Goal: Browse casually: Explore the website without a specific task or goal

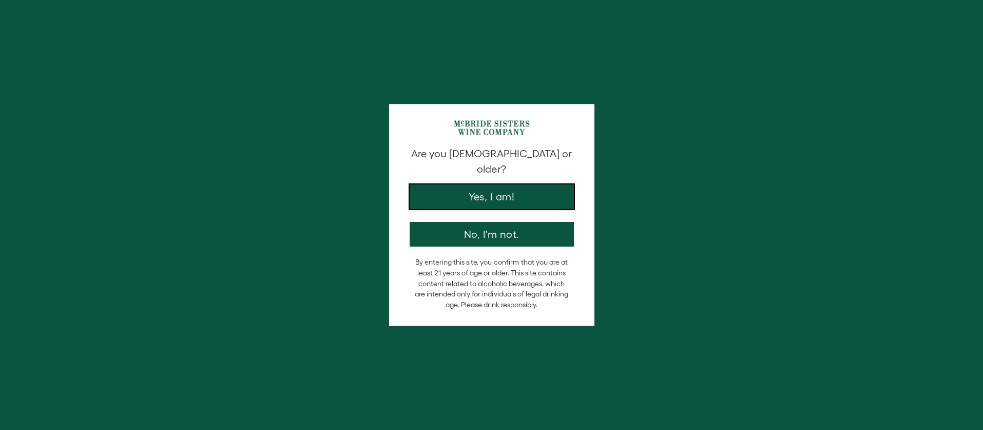
click at [498, 184] on button "Yes, I am!" at bounding box center [492, 196] width 164 height 25
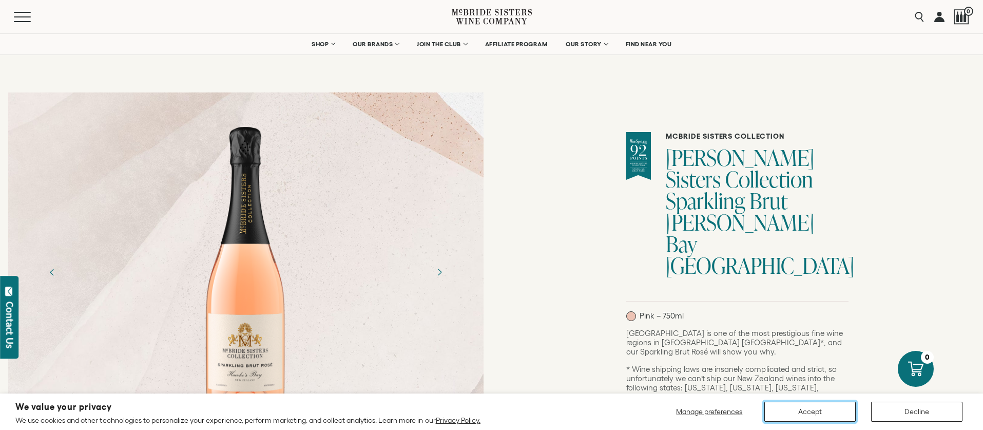
click at [815, 412] on button "Accept" at bounding box center [809, 411] width 91 height 20
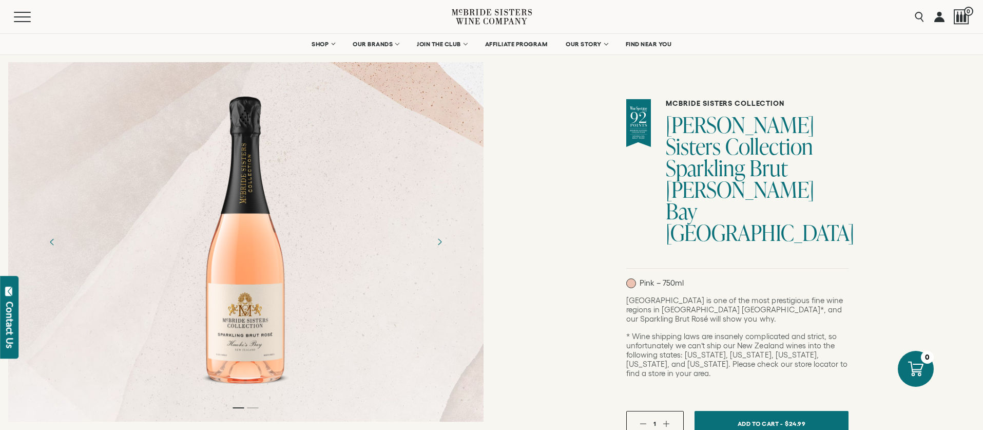
scroll to position [34, 0]
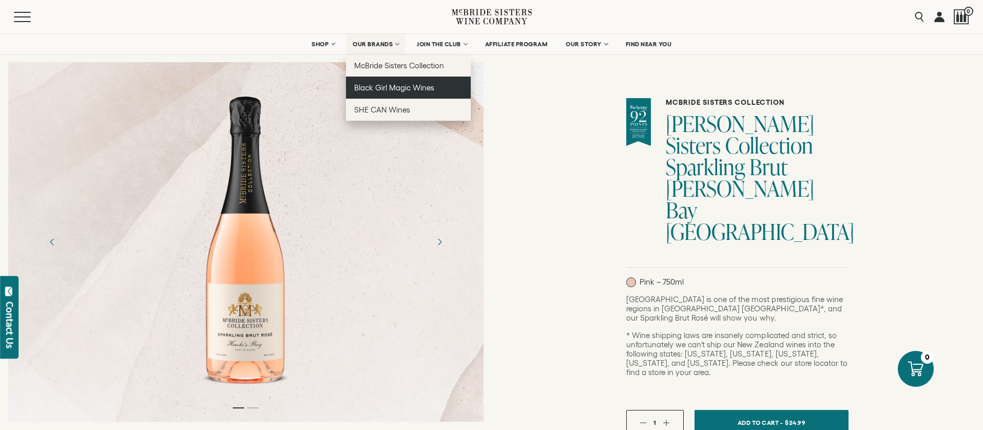
click at [400, 87] on span "Black Girl Magic Wines" at bounding box center [394, 87] width 80 height 9
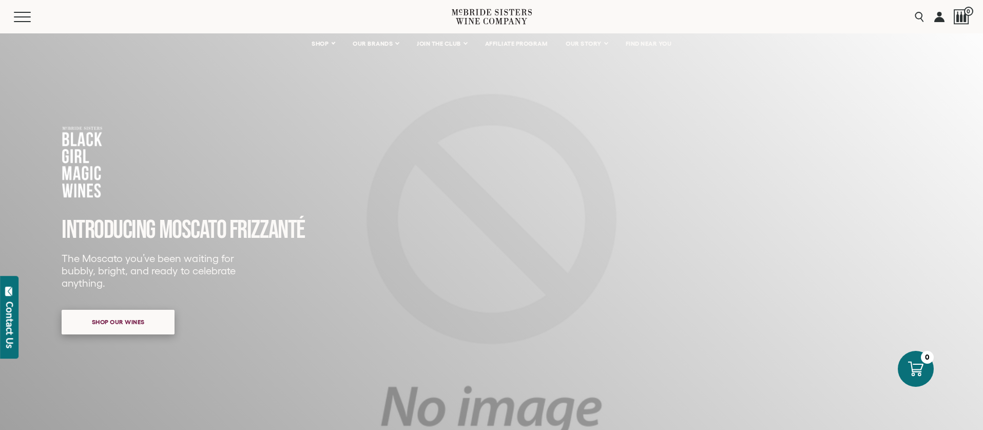
click at [125, 324] on span "Shop our wines" at bounding box center [118, 321] width 89 height 20
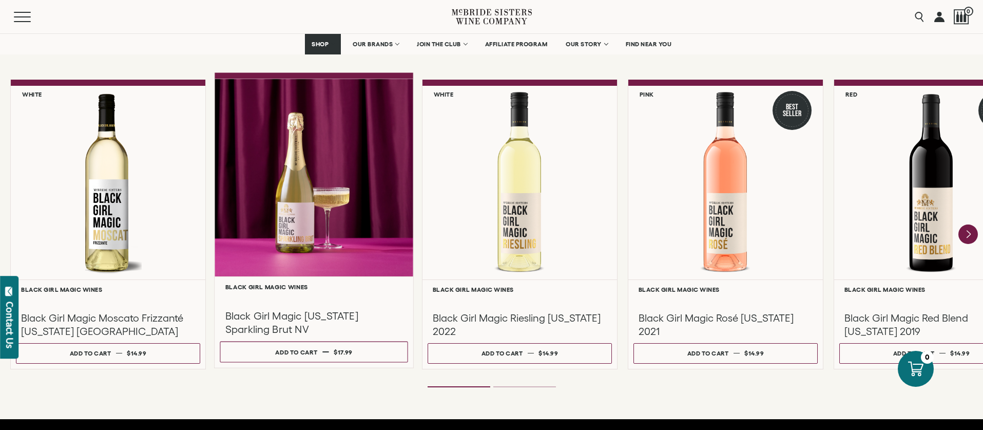
scroll to position [883, 0]
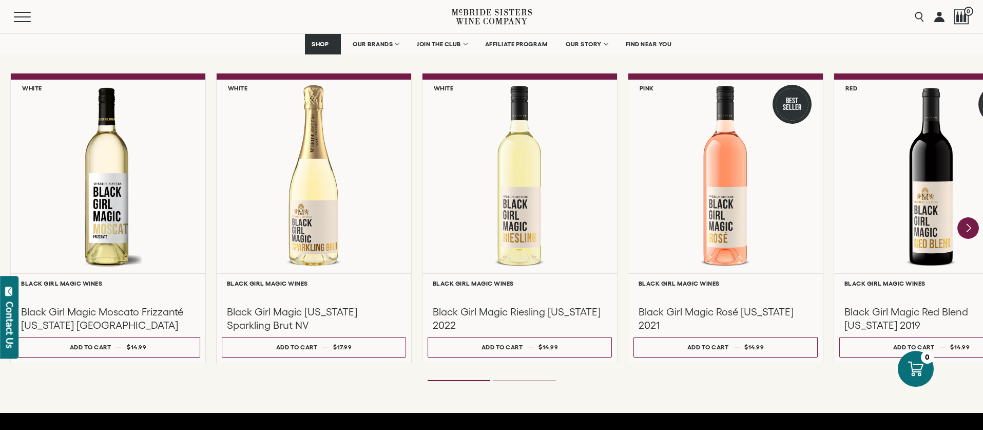
click at [968, 226] on icon "Next" at bounding box center [968, 228] width 4 height 8
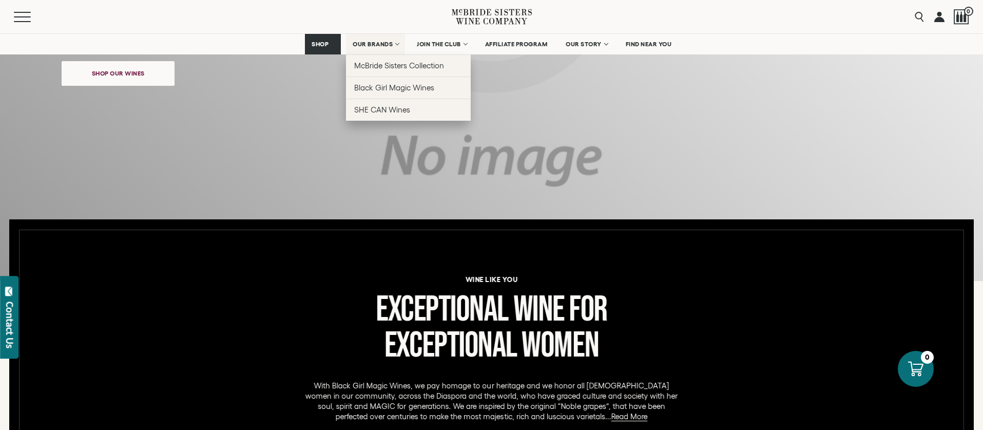
scroll to position [243, 0]
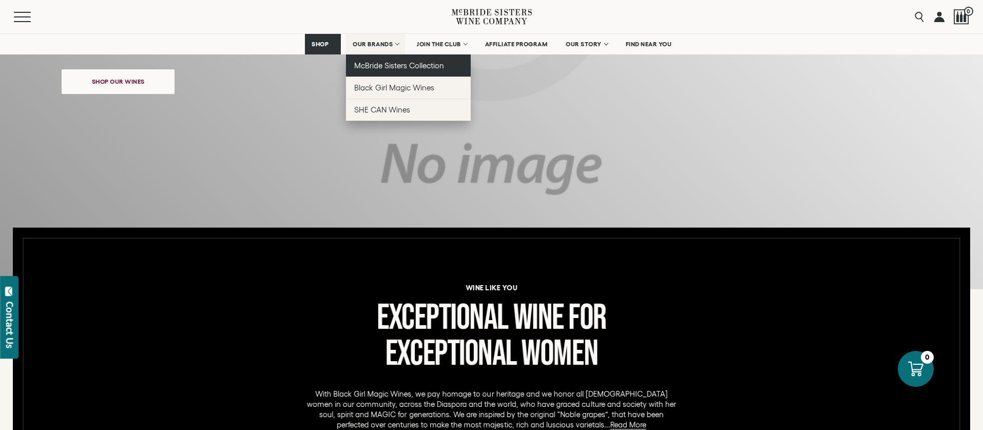
click at [386, 67] on span "McBride Sisters Collection" at bounding box center [399, 65] width 90 height 9
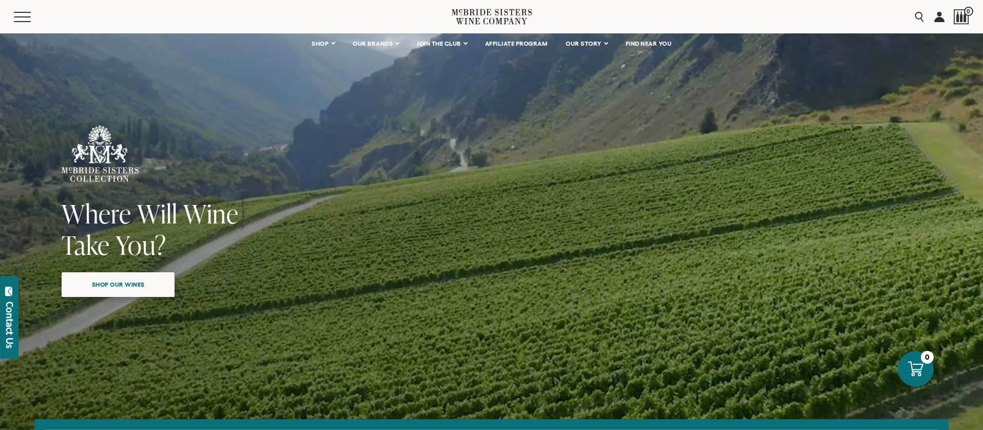
click at [124, 283] on span "Shop our wines" at bounding box center [118, 284] width 89 height 20
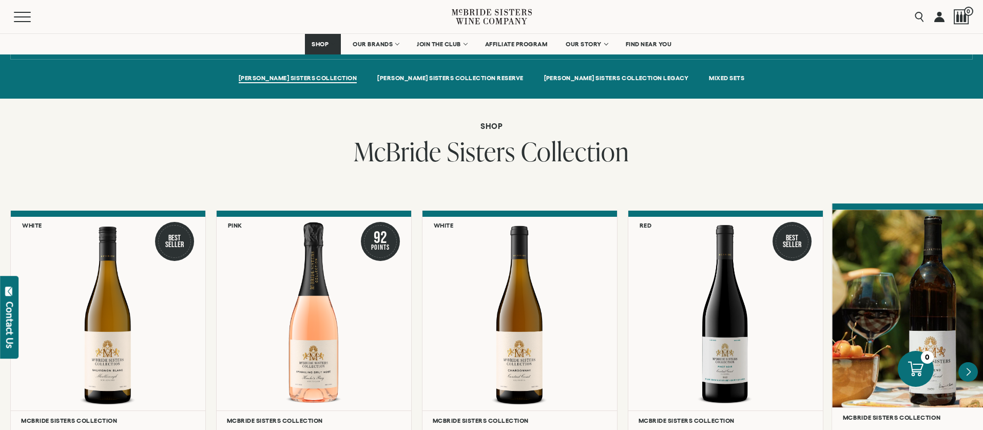
scroll to position [718, 0]
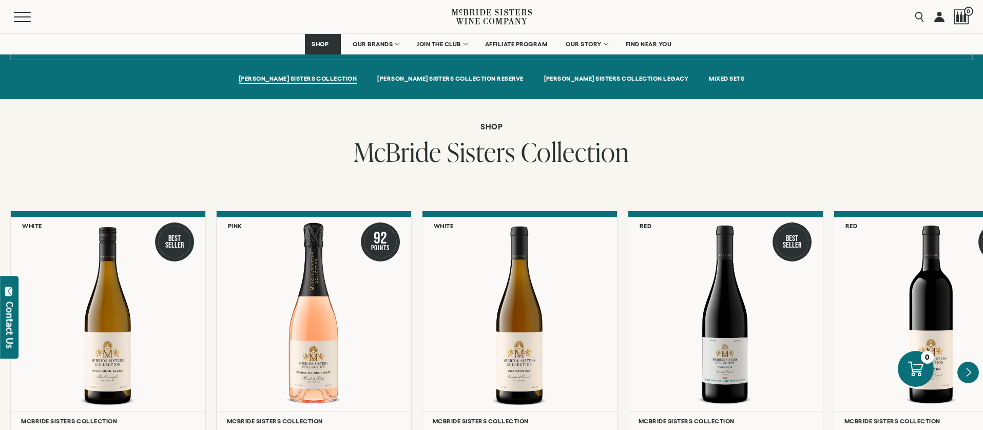
click at [969, 368] on icon "Next" at bounding box center [968, 372] width 4 height 8
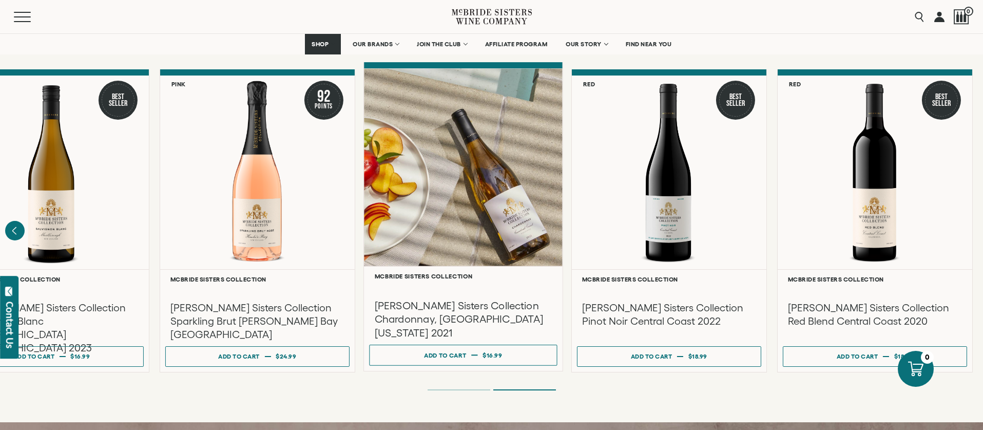
scroll to position [859, 0]
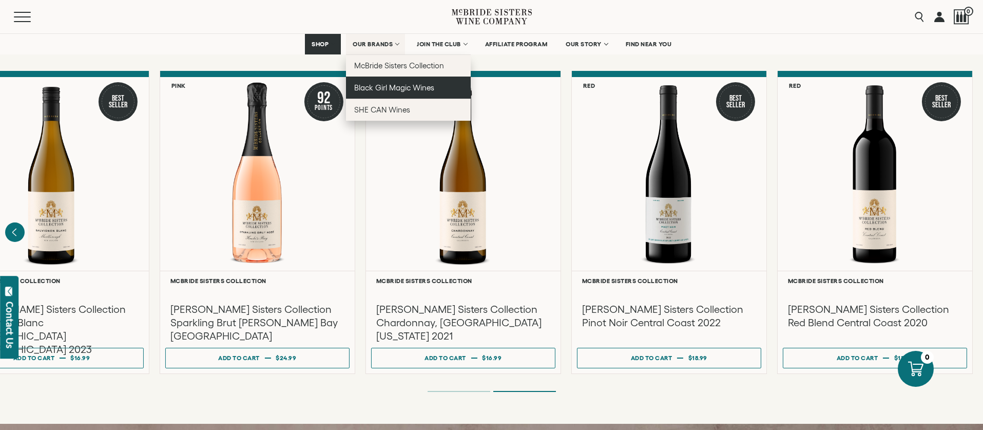
click at [411, 87] on span "Black Girl Magic Wines" at bounding box center [394, 87] width 80 height 9
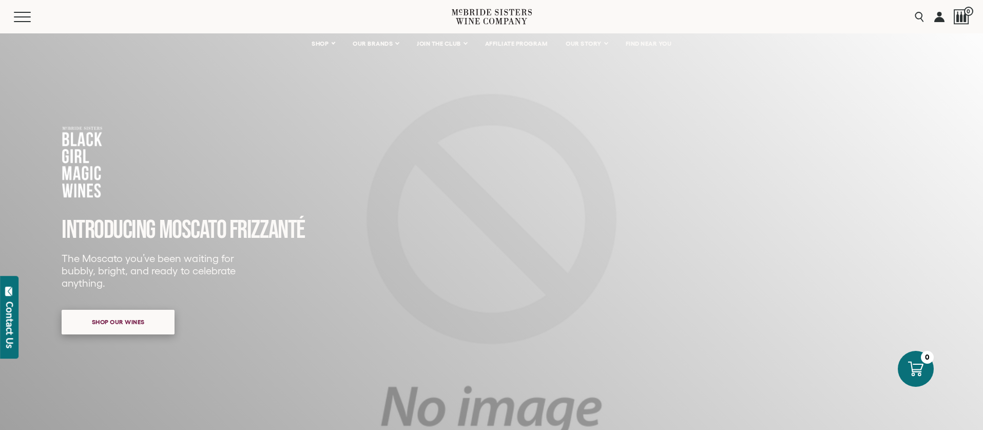
click at [134, 327] on span "Shop our wines" at bounding box center [118, 321] width 89 height 20
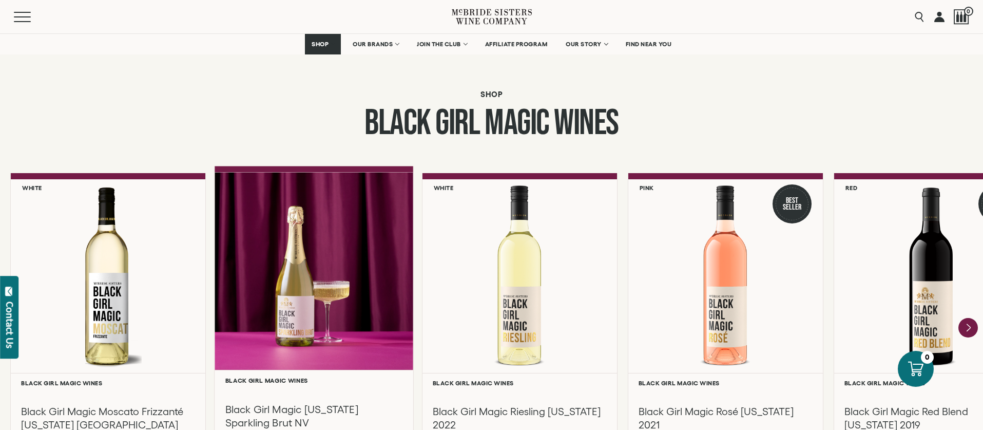
scroll to position [773, 0]
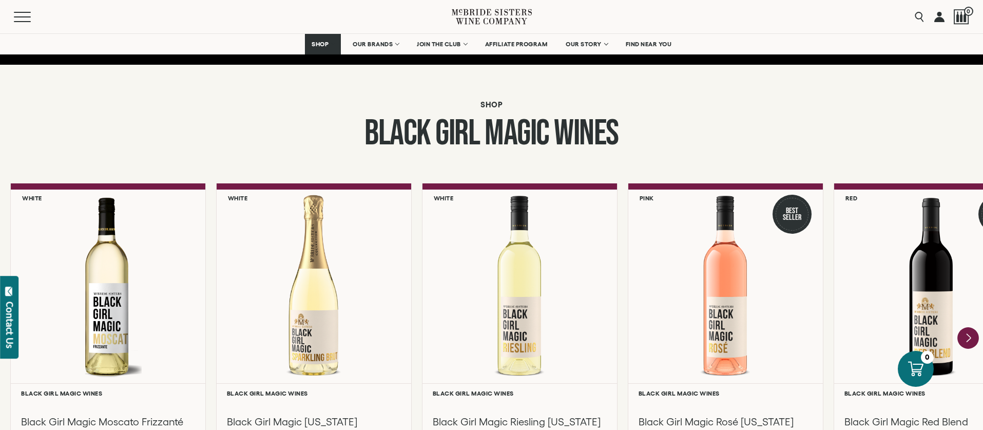
click at [971, 336] on icon "Next" at bounding box center [968, 338] width 22 height 22
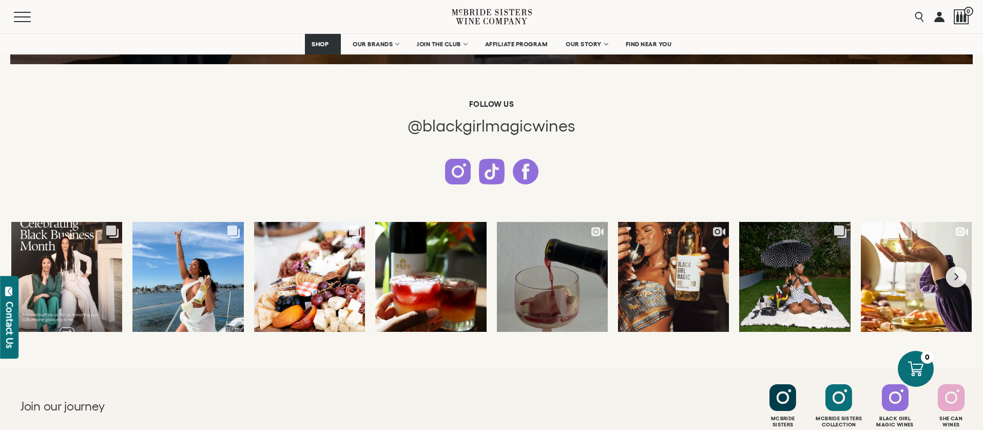
scroll to position [2572, 0]
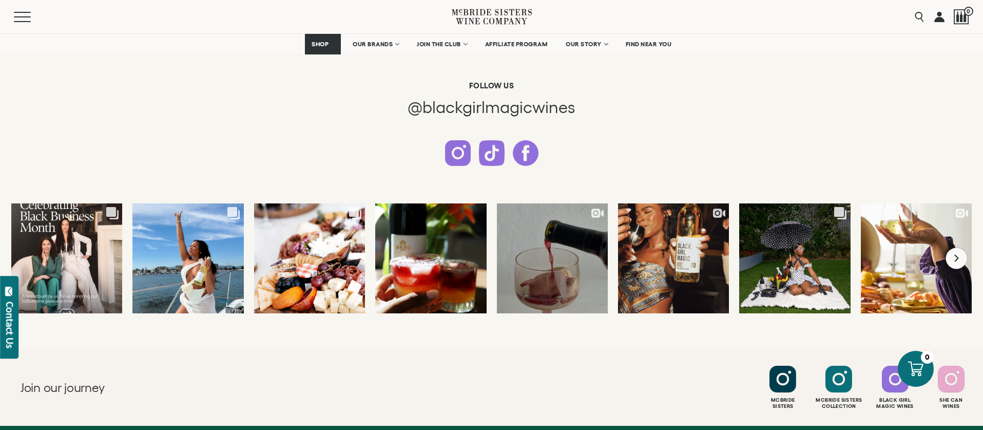
click at [957, 257] on icon "Next slide" at bounding box center [956, 258] width 4 height 7
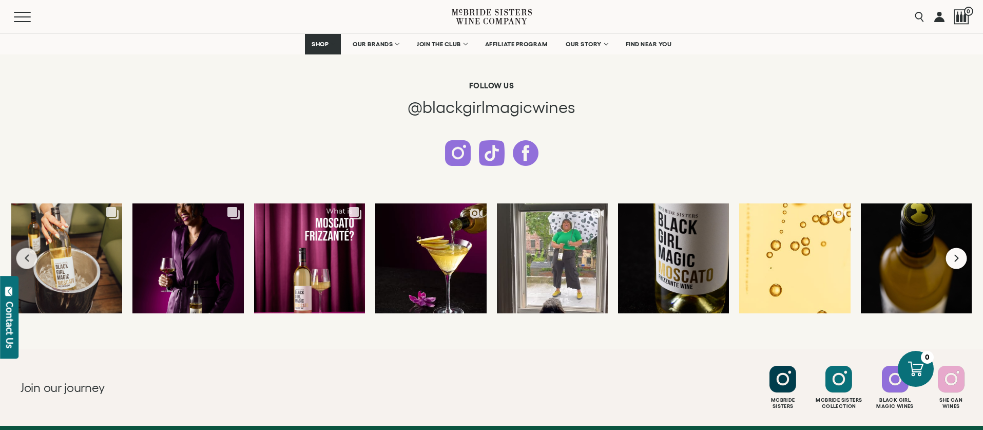
click at [957, 258] on icon "Next slide" at bounding box center [956, 258] width 4 height 7
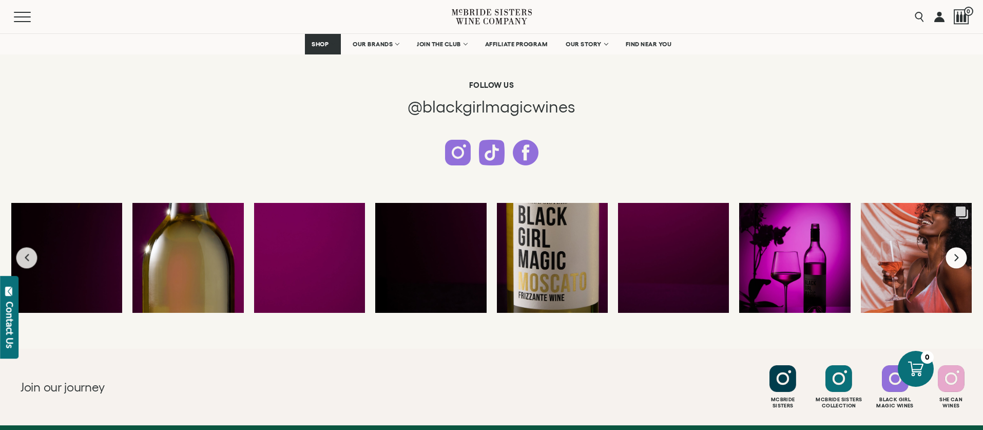
scroll to position [2573, 0]
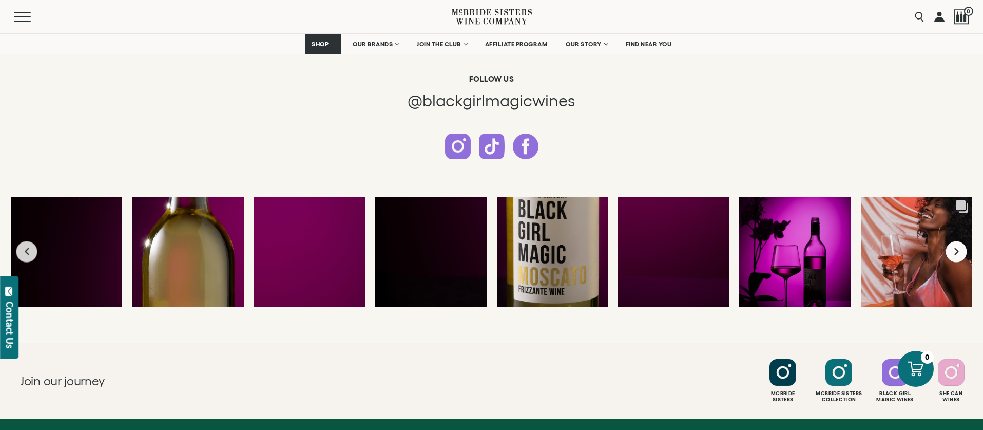
click at [957, 255] on button "Next slide" at bounding box center [956, 251] width 21 height 21
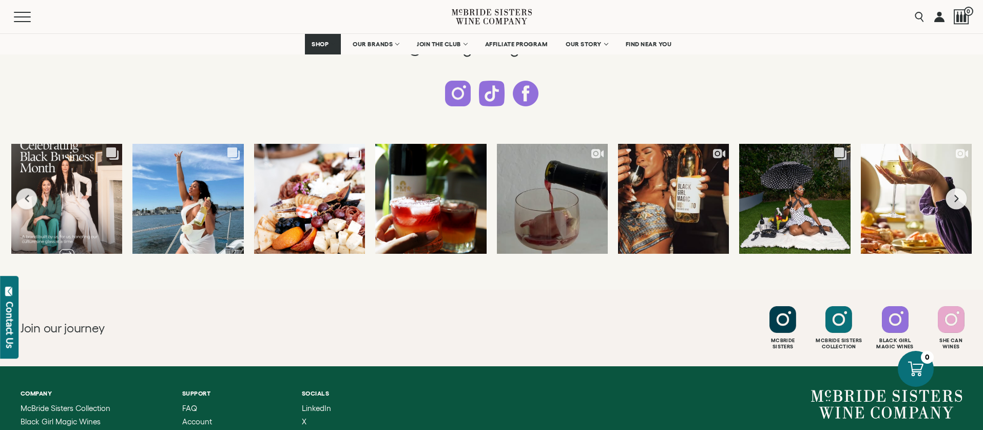
scroll to position [2633, 0]
